Goal: Task Accomplishment & Management: Manage account settings

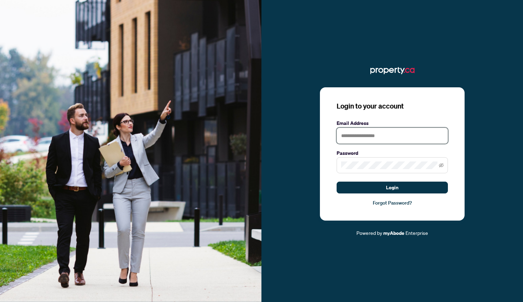
type input "**********"
click at [445, 165] on span at bounding box center [391, 165] width 111 height 16
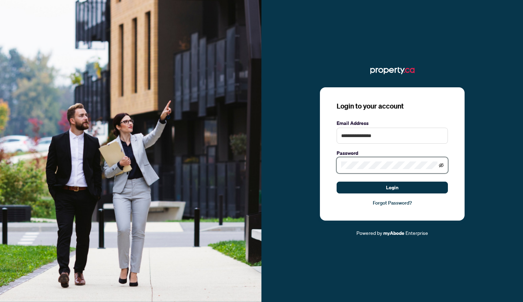
click at [442, 165] on icon "eye-invisible" at bounding box center [441, 165] width 5 height 5
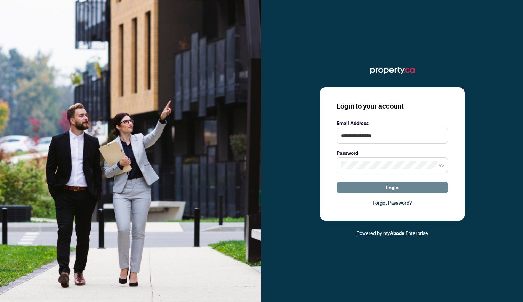
click at [393, 187] on span "Login" at bounding box center [392, 187] width 13 height 11
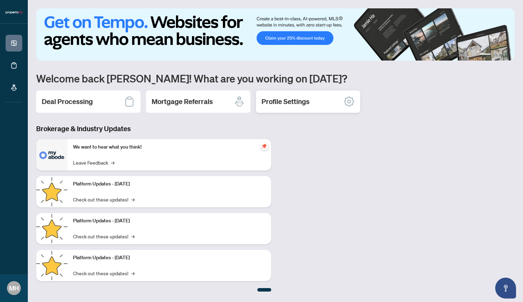
click at [309, 107] on div "Profile Settings" at bounding box center [308, 101] width 104 height 22
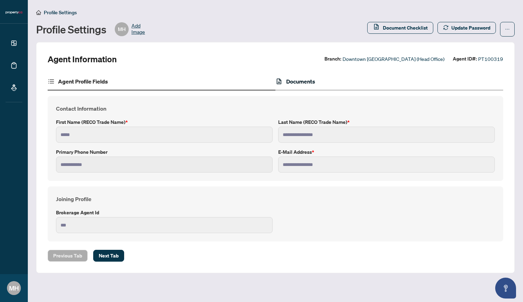
click at [296, 82] on h4 "Documents" at bounding box center [300, 81] width 29 height 8
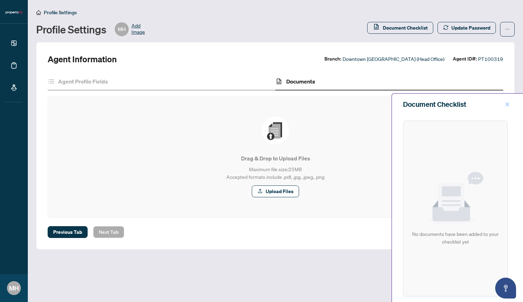
click at [507, 103] on icon "close" at bounding box center [507, 104] width 5 height 5
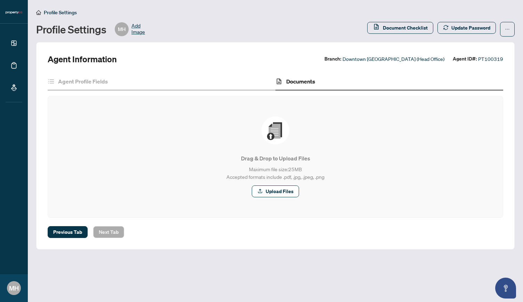
click at [141, 26] on span "Add Image" at bounding box center [138, 29] width 14 height 14
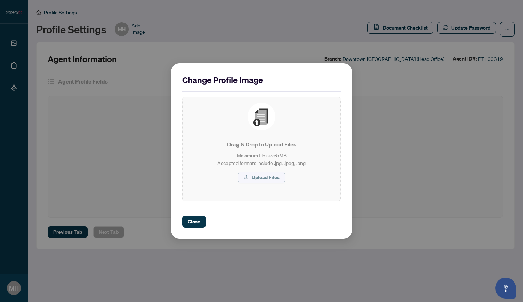
click at [270, 180] on span "Upload Files" at bounding box center [266, 177] width 28 height 11
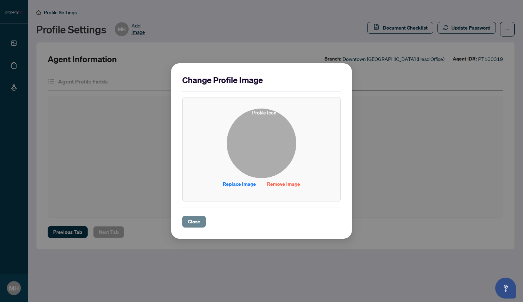
click at [193, 219] on span "Close" at bounding box center [194, 221] width 13 height 11
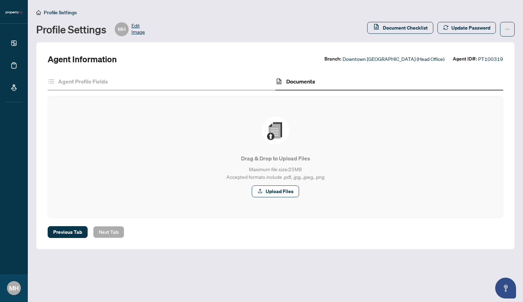
click at [122, 30] on span "MH" at bounding box center [122, 29] width 8 height 8
click at [62, 84] on h4 "Agent Profile Fields" at bounding box center [83, 81] width 50 height 8
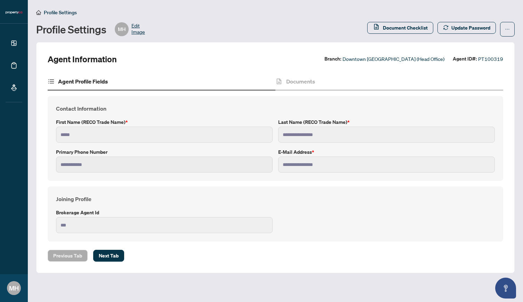
click at [45, 11] on span "Profile Settings" at bounding box center [60, 12] width 33 height 6
click at [73, 10] on span "Profile Settings" at bounding box center [60, 12] width 33 height 6
click at [72, 10] on span "Profile Settings" at bounding box center [60, 12] width 33 height 6
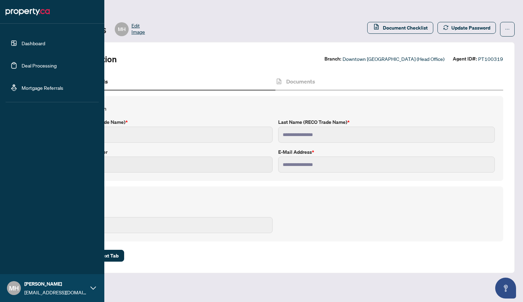
click at [37, 63] on link "Deal Processing" at bounding box center [39, 65] width 35 height 6
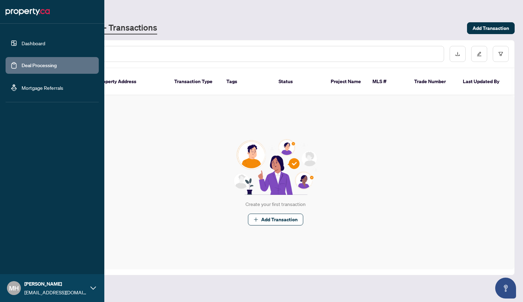
click at [41, 42] on link "Dashboard" at bounding box center [34, 43] width 24 height 6
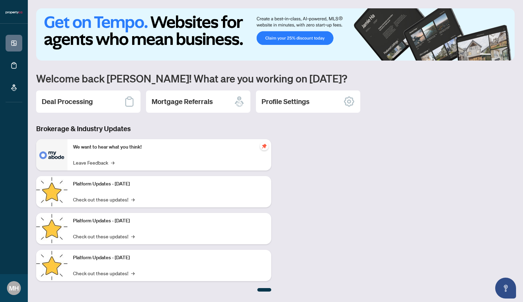
click at [266, 144] on icon "pushpin" at bounding box center [264, 146] width 6 height 6
click at [266, 146] on icon "pushpin" at bounding box center [264, 146] width 5 height 5
click at [264, 147] on icon "pushpin" at bounding box center [264, 146] width 5 height 5
click at [114, 101] on div "Deal Processing" at bounding box center [88, 101] width 104 height 22
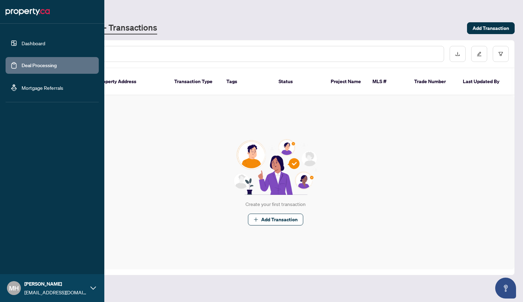
click at [18, 284] on span "MH" at bounding box center [14, 288] width 10 height 10
click at [39, 262] on span "Profile Settings" at bounding box center [36, 260] width 33 height 11
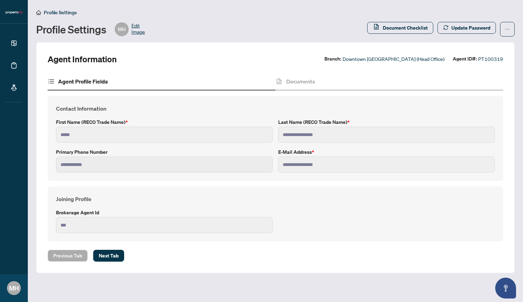
click at [136, 26] on span "Edit Image" at bounding box center [138, 29] width 14 height 14
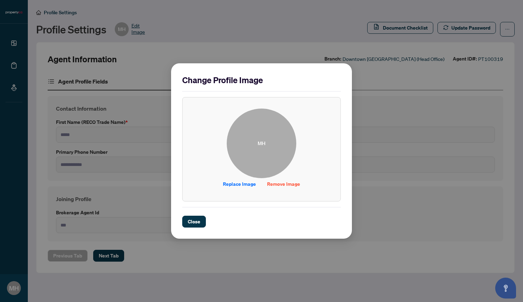
click at [271, 142] on span "MH" at bounding box center [262, 143] width 70 height 70
click at [191, 222] on span "Close" at bounding box center [194, 221] width 13 height 11
